Goal: Task Accomplishment & Management: Manage account settings

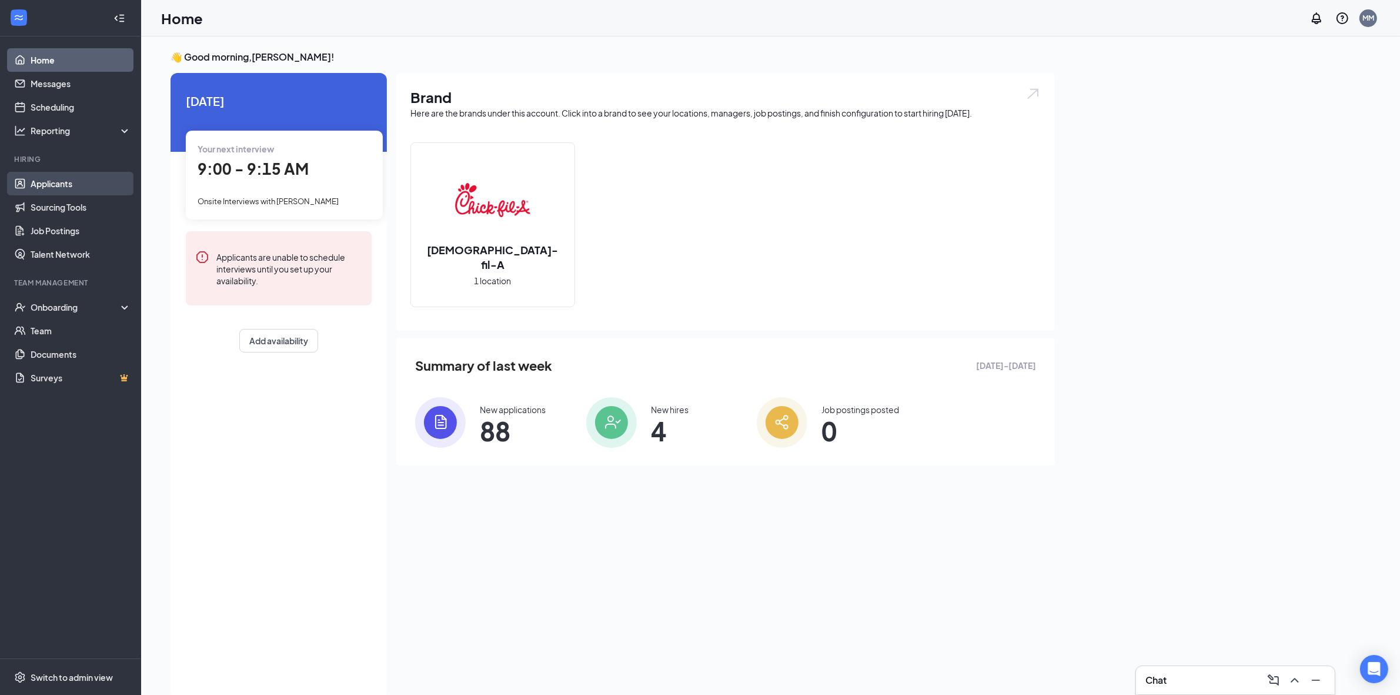
click at [62, 189] on link "Applicants" at bounding box center [81, 184] width 101 height 24
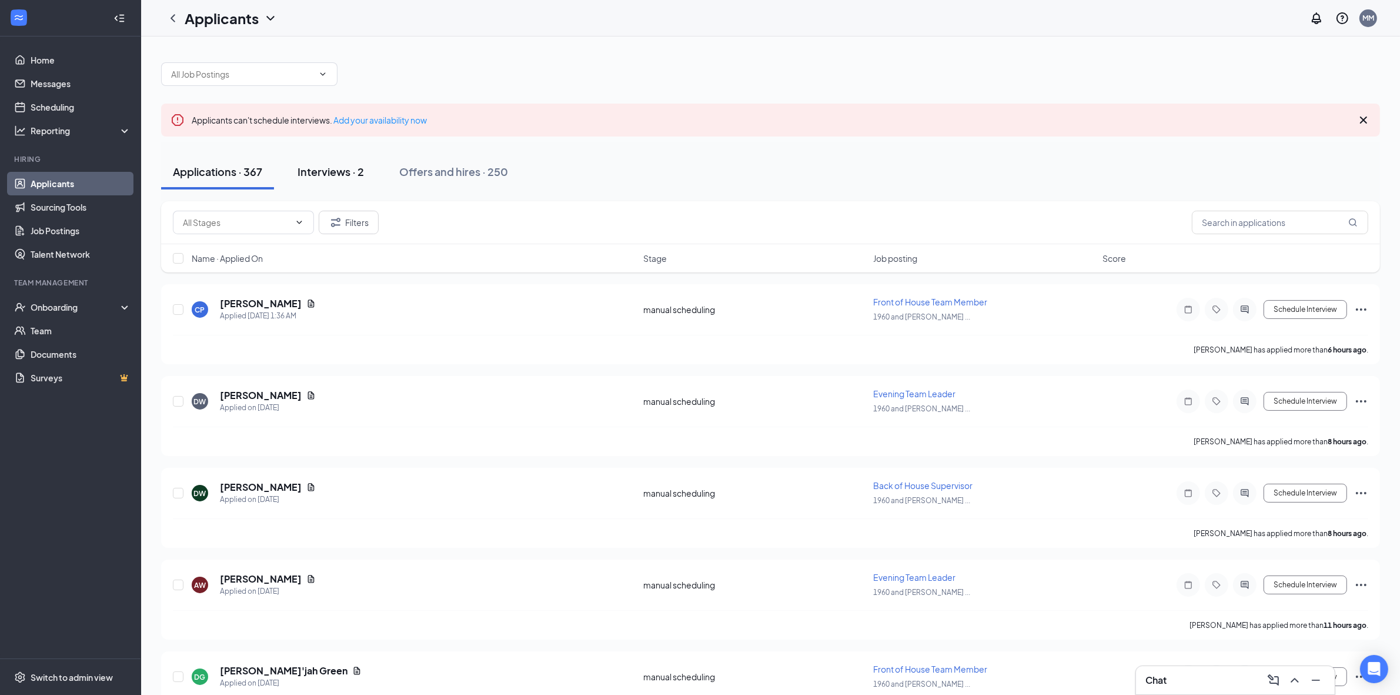
click at [336, 178] on div "Interviews · 2" at bounding box center [331, 171] width 66 height 15
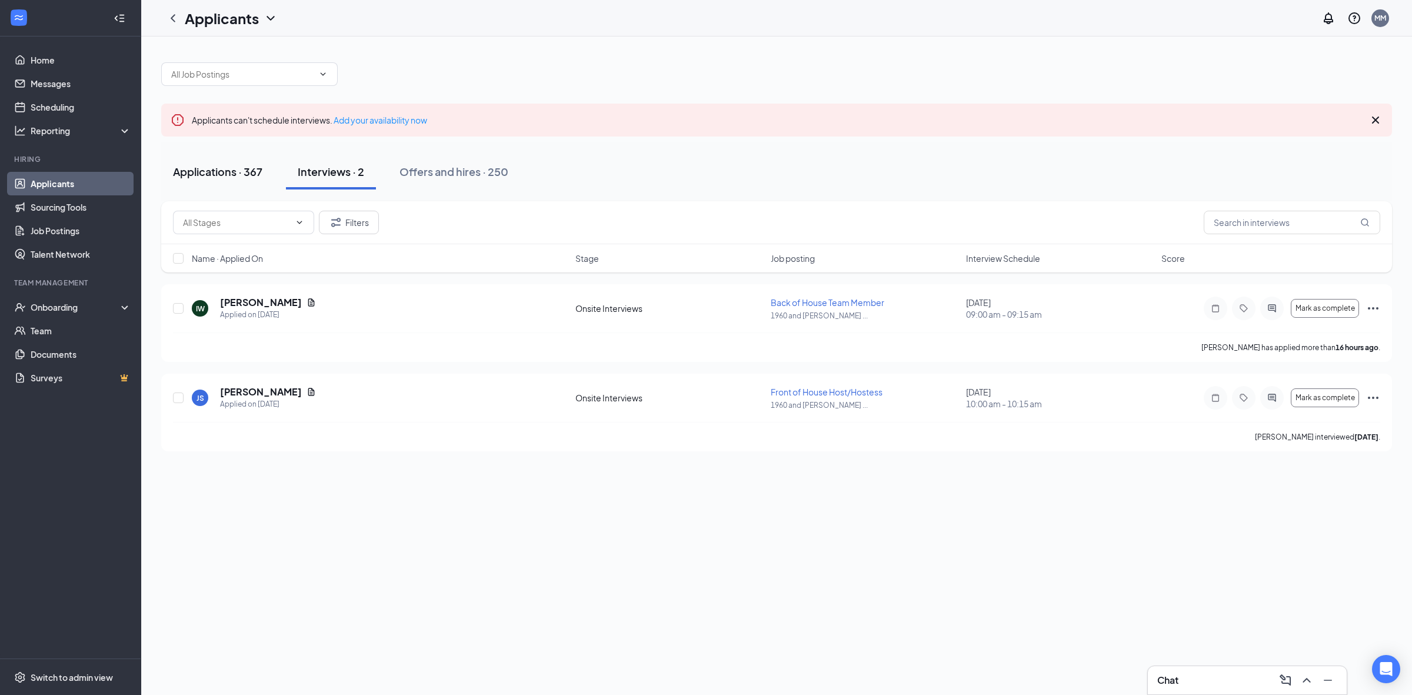
click at [226, 171] on div "Applications · 367" at bounding box center [217, 171] width 89 height 15
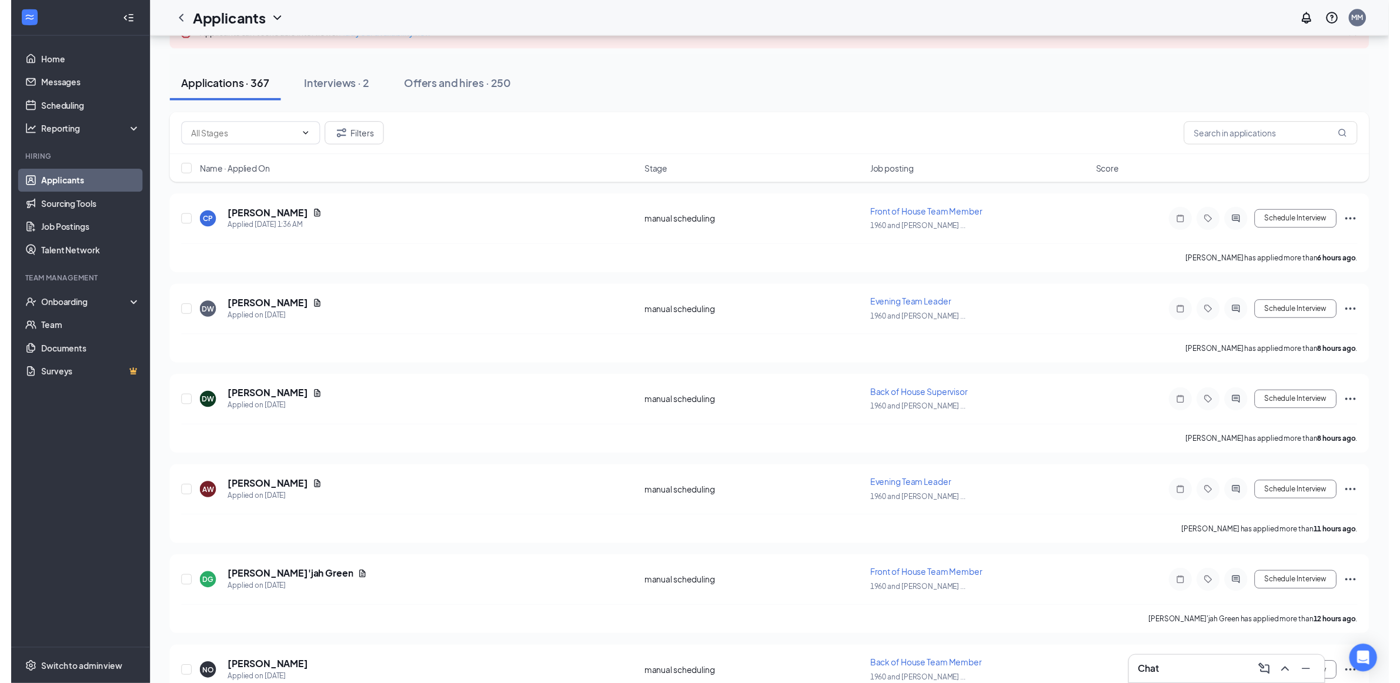
scroll to position [107, 0]
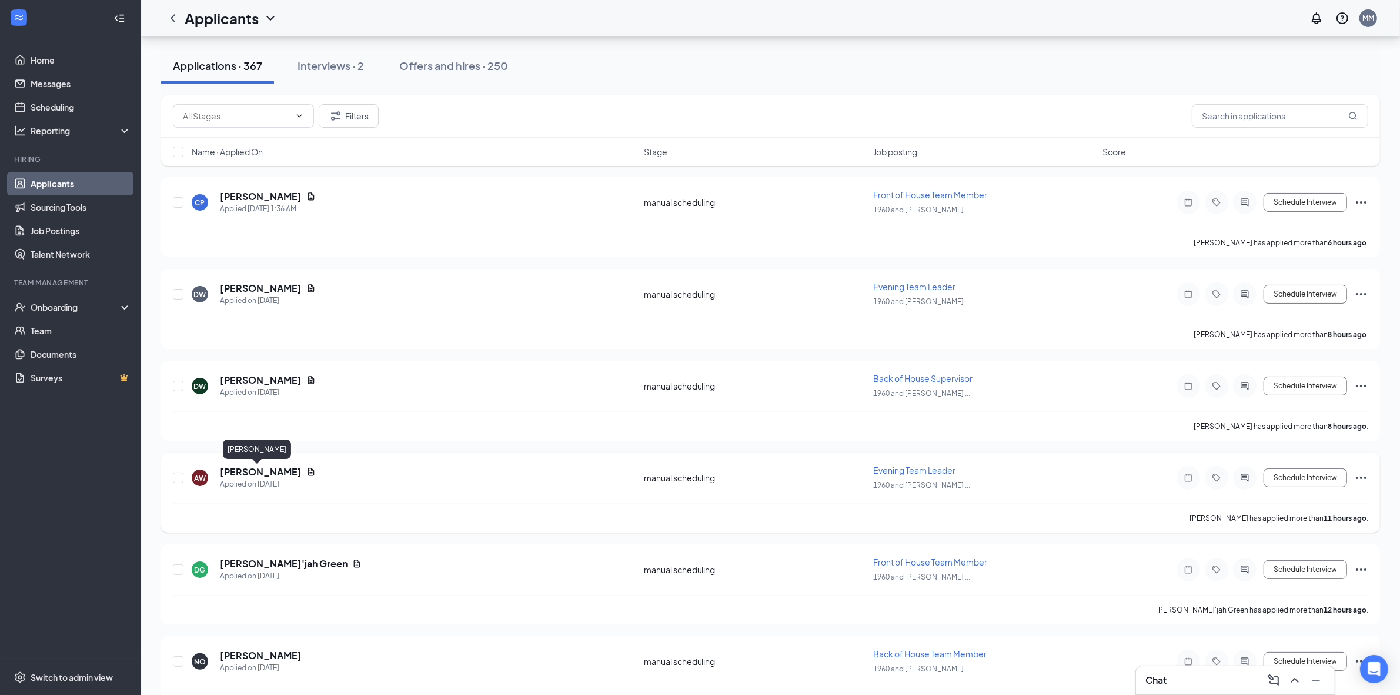
click at [266, 471] on h5 "[PERSON_NAME]" at bounding box center [261, 471] width 82 height 13
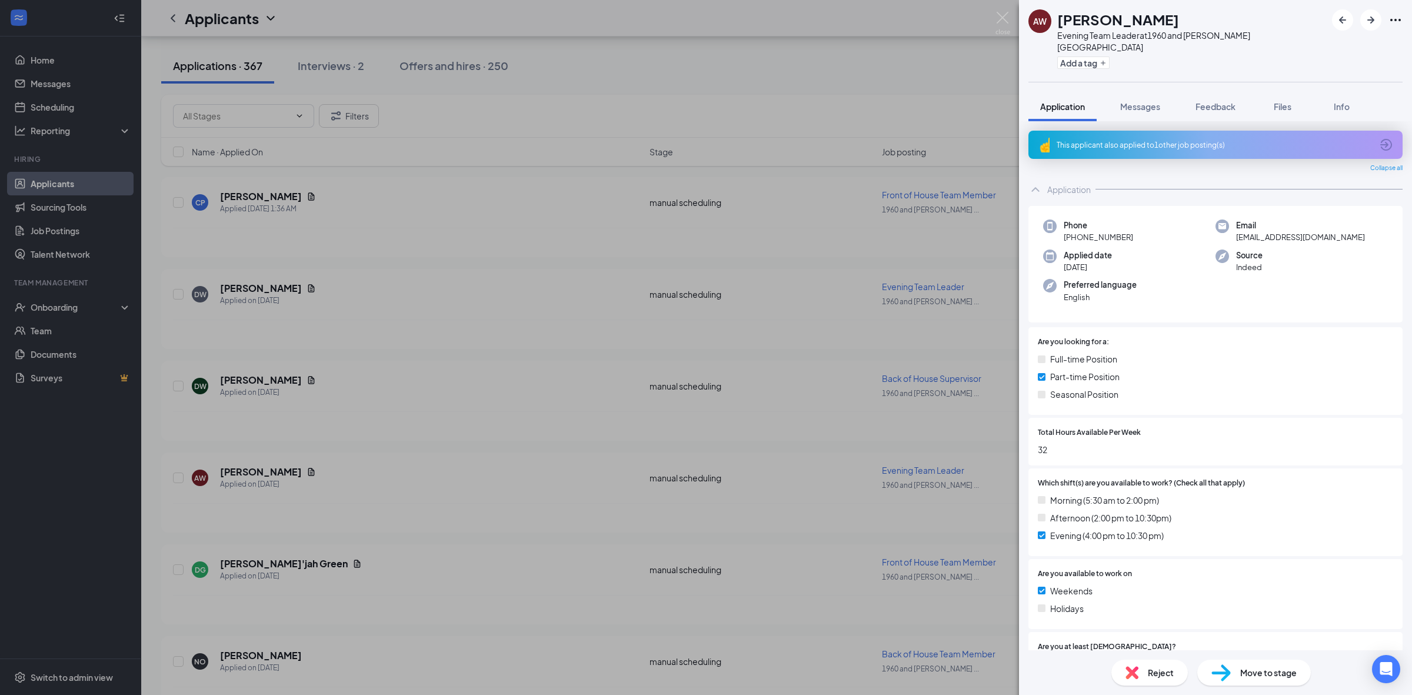
click at [475, 366] on div "AW [PERSON_NAME] Evening Team Leader at 1960 and [PERSON_NAME][GEOGRAPHIC_DATA]…" at bounding box center [706, 347] width 1412 height 695
